Goal: Task Accomplishment & Management: Use online tool/utility

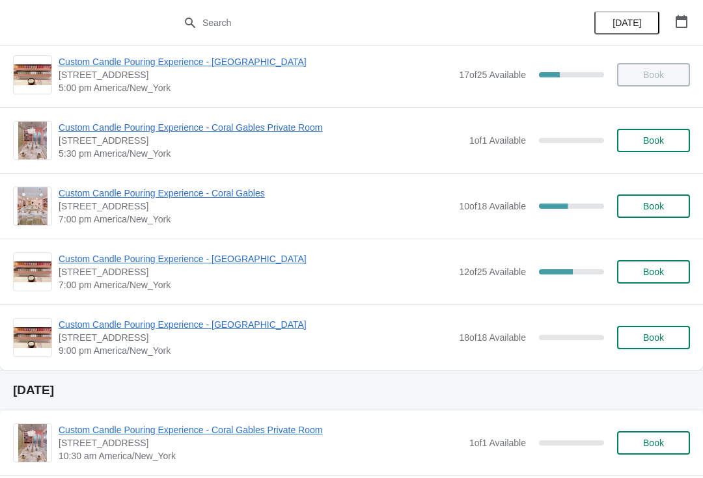
scroll to position [673, 0]
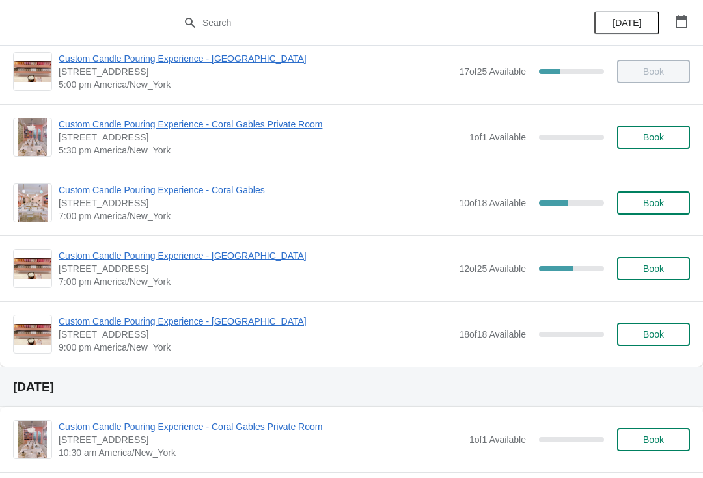
click at [23, 268] on img at bounding box center [33, 268] width 38 height 21
click at [111, 260] on span "Custom Candle Pouring Experience - [GEOGRAPHIC_DATA]" at bounding box center [256, 255] width 394 height 13
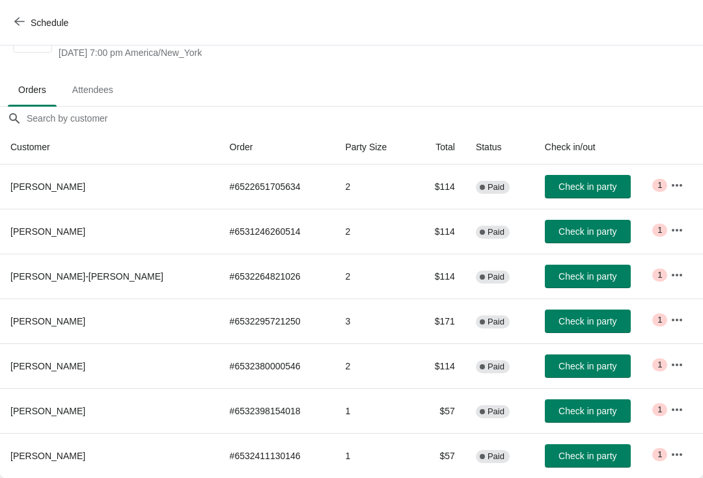
scroll to position [51, 0]
click at [558, 323] on span "Check in party" at bounding box center [587, 321] width 58 height 10
click at [555, 313] on button "Check in party" at bounding box center [588, 321] width 86 height 23
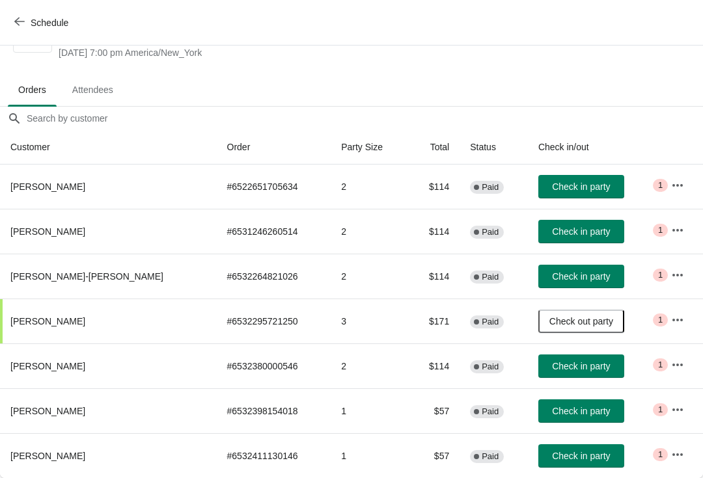
click at [564, 314] on button "Check out party" at bounding box center [581, 321] width 86 height 23
click at [549, 374] on button "Check in party" at bounding box center [581, 366] width 86 height 23
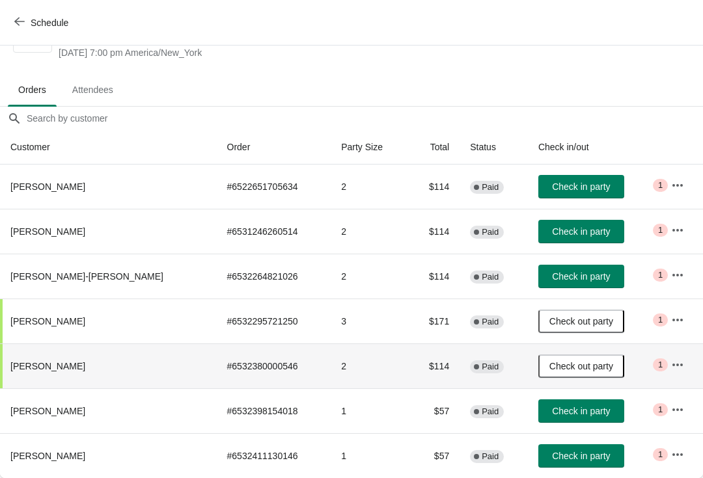
click at [558, 190] on span "Check in party" at bounding box center [581, 187] width 58 height 10
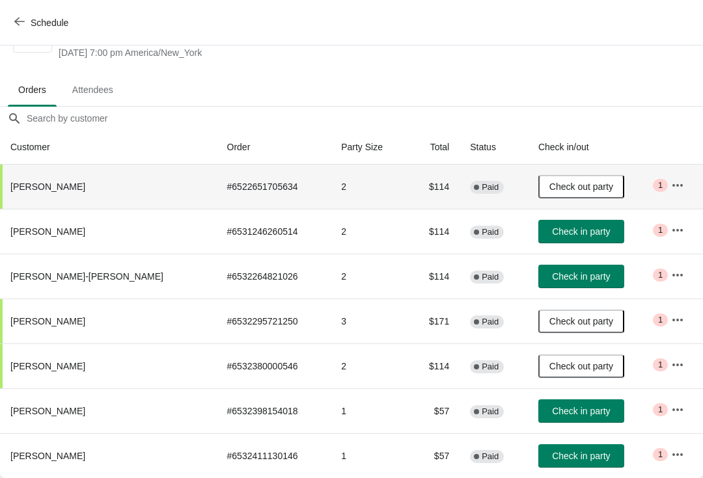
click at [567, 234] on span "Check in party" at bounding box center [581, 232] width 58 height 10
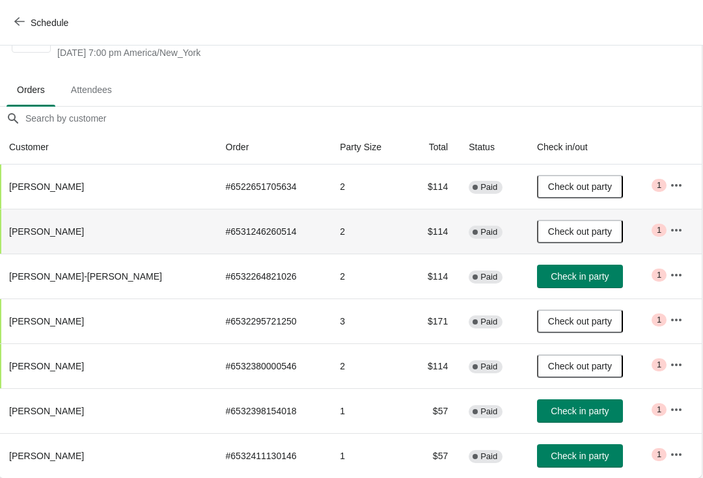
scroll to position [51, 1]
click at [568, 283] on button "Check in party" at bounding box center [581, 276] width 86 height 23
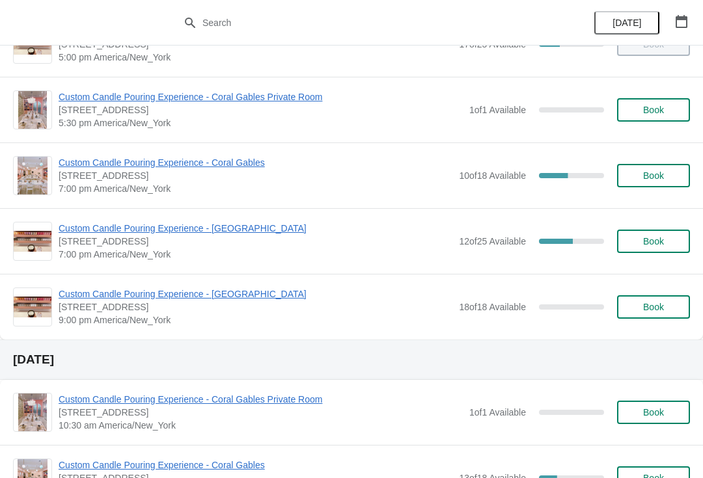
scroll to position [707, 0]
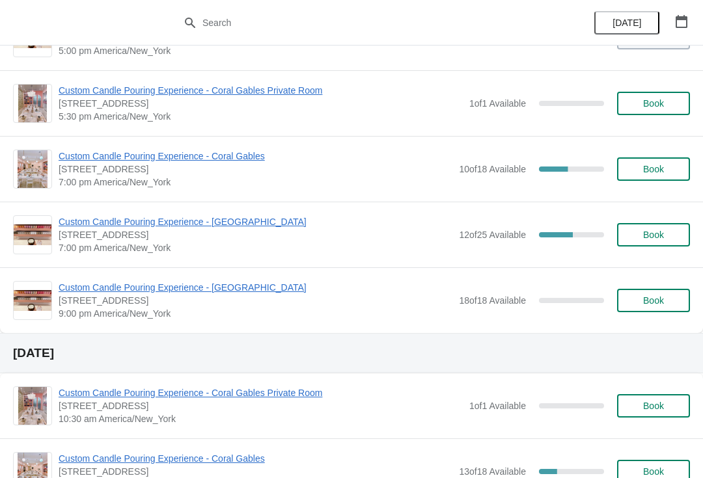
click at [253, 223] on span "Custom Candle Pouring Experience - [GEOGRAPHIC_DATA]" at bounding box center [256, 221] width 394 height 13
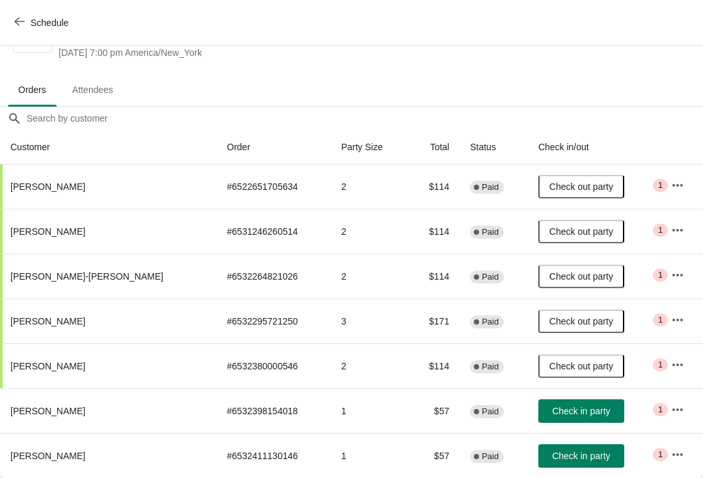
scroll to position [51, 0]
copy span "[PERSON_NAME]"
click at [53, 453] on span "[PERSON_NAME]" at bounding box center [47, 456] width 75 height 10
click at [64, 455] on th "[PERSON_NAME]" at bounding box center [108, 455] width 217 height 45
click at [59, 461] on span "[PERSON_NAME]" at bounding box center [47, 456] width 75 height 10
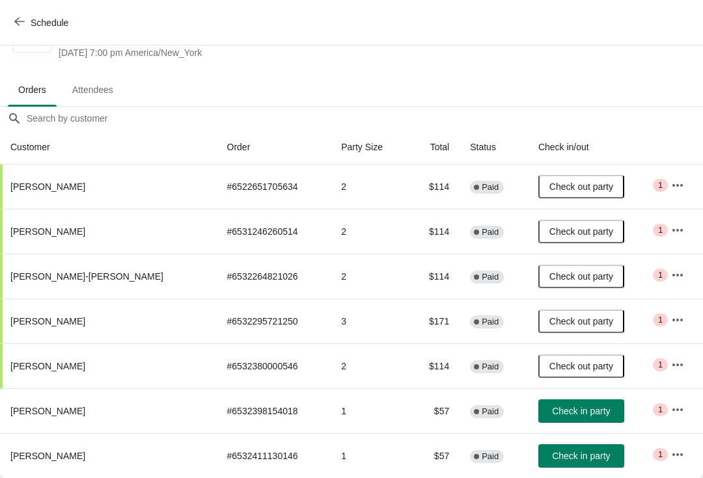
click at [51, 452] on span "[PERSON_NAME]" at bounding box center [47, 456] width 75 height 10
copy span "[PERSON_NAME]"
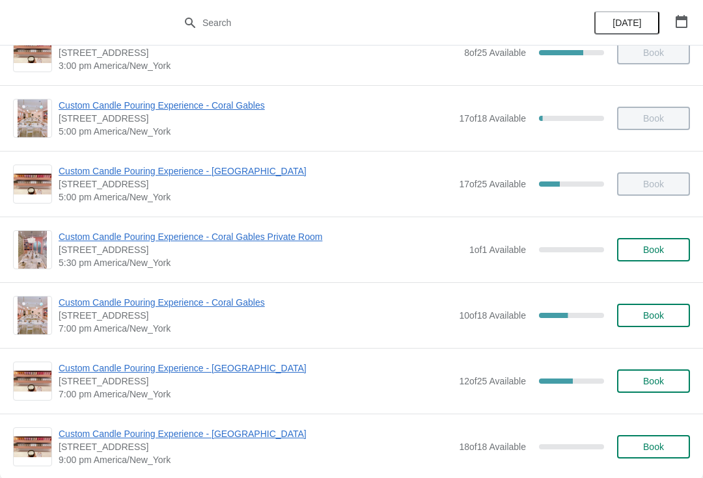
scroll to position [563, 0]
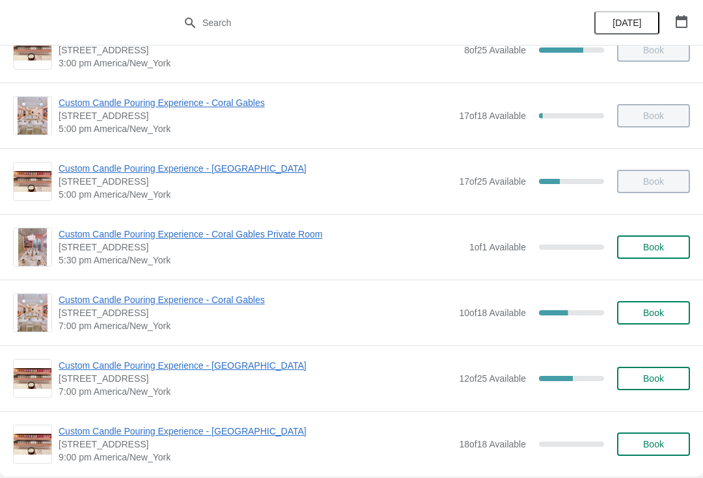
click at [262, 171] on span "Custom Candle Pouring Experience - [GEOGRAPHIC_DATA]" at bounding box center [256, 168] width 394 height 13
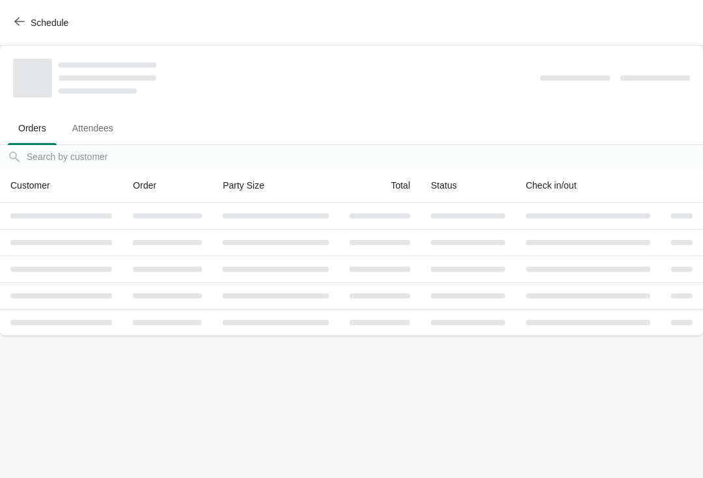
scroll to position [0, 0]
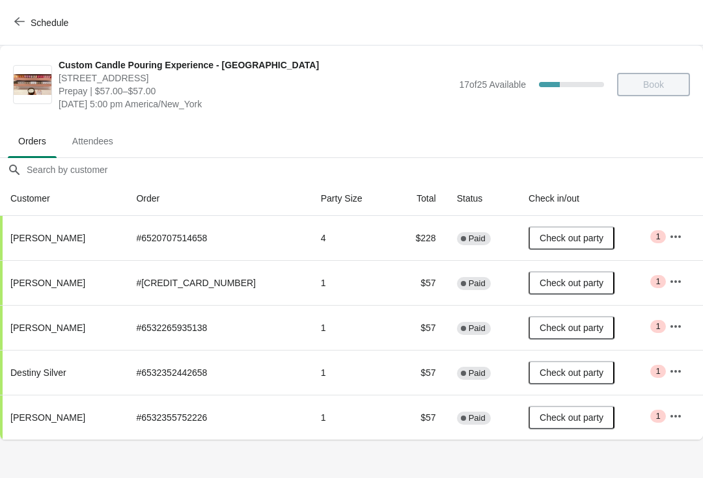
copy span "Shavelle Owens"
click at [50, 20] on span "Schedule" at bounding box center [50, 23] width 38 height 10
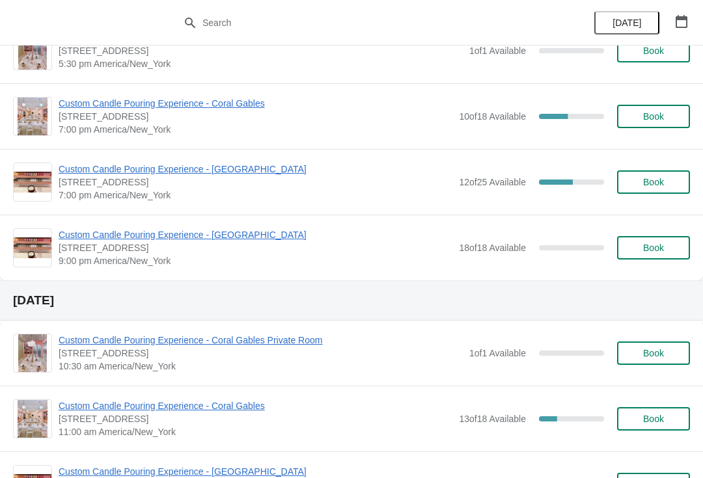
scroll to position [749, 0]
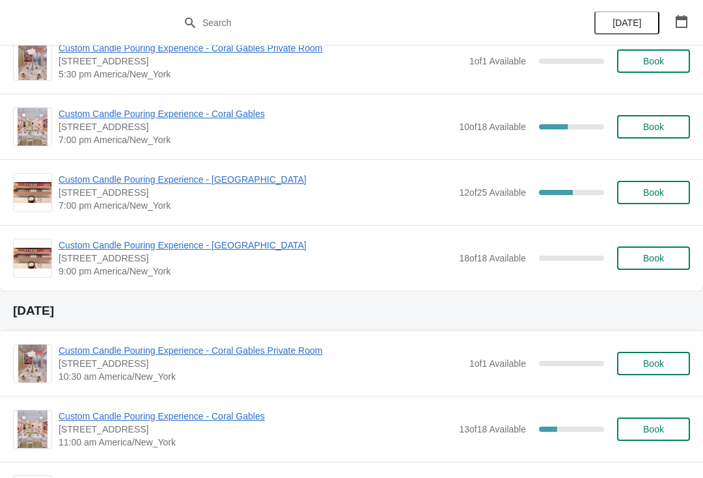
click at [245, 185] on span "Custom Candle Pouring Experience - [GEOGRAPHIC_DATA]" at bounding box center [256, 179] width 394 height 13
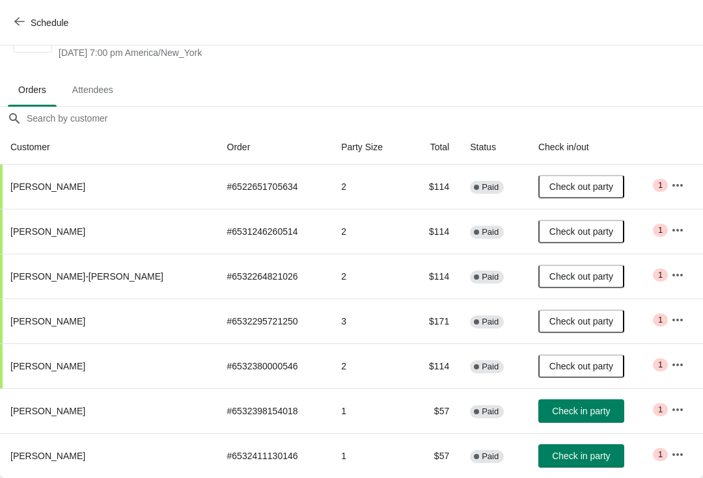
scroll to position [51, 0]
click at [556, 415] on span "Check in party" at bounding box center [581, 411] width 58 height 10
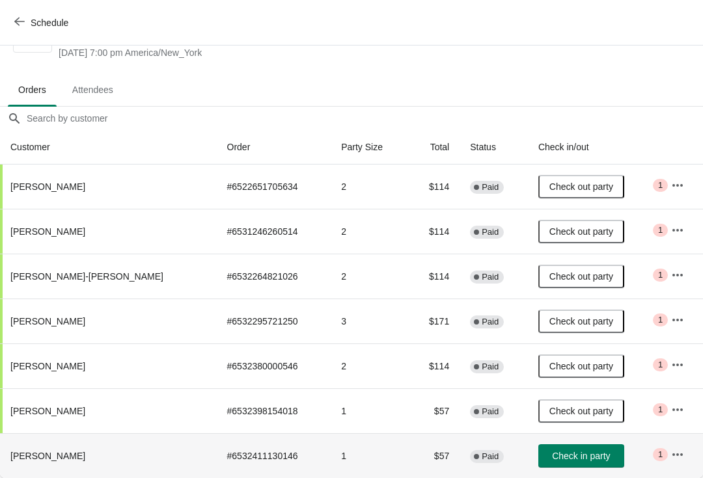
click at [564, 446] on button "Check in party" at bounding box center [581, 456] width 86 height 23
